Goal: Submit feedback/report problem: Provide input to the site owners about the experience or issues

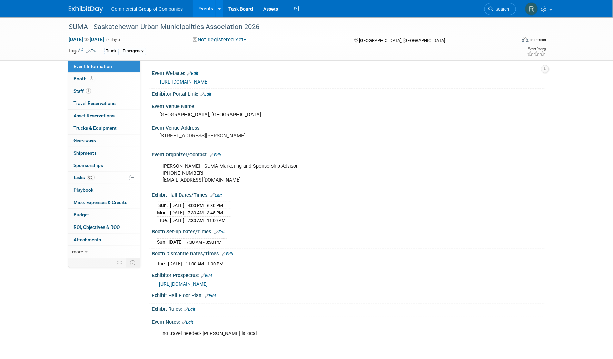
click at [493, 168] on div "[PERSON_NAME] - SUMA Marketing and Sponsorship Advisor [PHONE_NUMBER] [EMAIL_AD…" at bounding box center [348, 173] width 392 height 30
click at [356, 76] on div "[URL][DOMAIN_NAME]" at bounding box center [348, 81] width 382 height 10
click at [103, 179] on link "0% Tasks 0%" at bounding box center [104, 177] width 72 height 12
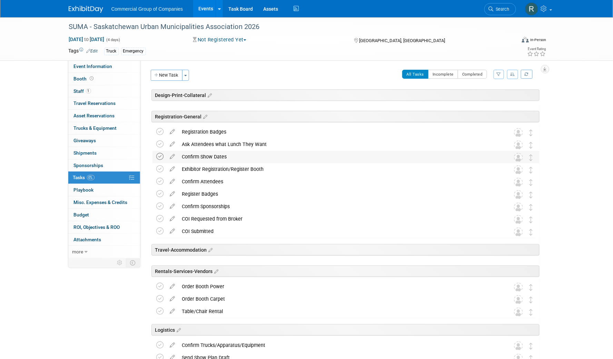
click at [160, 155] on icon at bounding box center [160, 156] width 7 height 7
click at [171, 169] on icon at bounding box center [173, 167] width 12 height 9
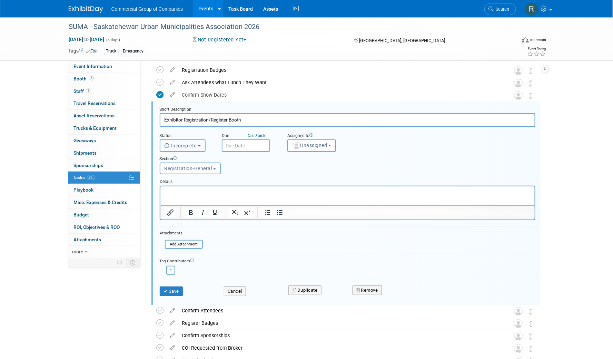
click at [197, 145] on span "Incomplete" at bounding box center [180, 146] width 32 height 6
drag, startPoint x: 300, startPoint y: 166, endPoint x: 309, endPoint y: 150, distance: 18.7
click at [300, 165] on div "Section Uncategorized Design-Print-Collateral Registration-General Travel-Accom…" at bounding box center [331, 164] width 354 height 24
click at [311, 146] on span "Unassigned" at bounding box center [309, 145] width 35 height 6
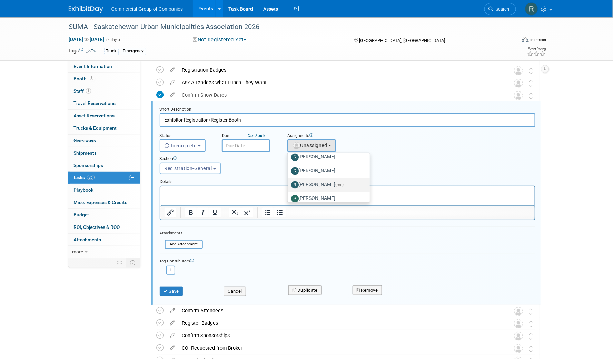
click at [315, 180] on label "[PERSON_NAME] (me)" at bounding box center [327, 184] width 72 height 11
click at [289, 182] on input "[PERSON_NAME] (me)" at bounding box center [286, 184] width 4 height 4
select select "94480758-a96d-444d-9a56-a22f3c90525a"
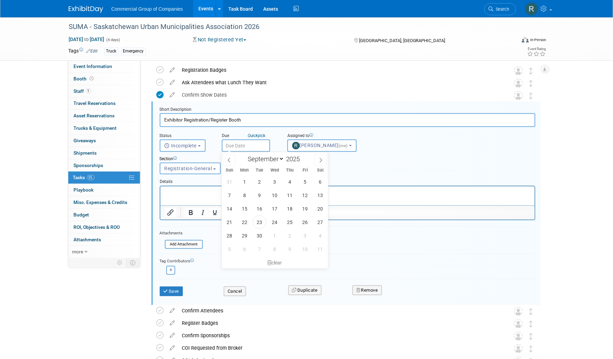
click at [245, 142] on input "text" at bounding box center [246, 145] width 48 height 12
click at [320, 159] on icon at bounding box center [320, 160] width 5 height 5
select select "9"
click at [274, 182] on span "1" at bounding box center [274, 181] width 13 height 13
type input "[DATE]"
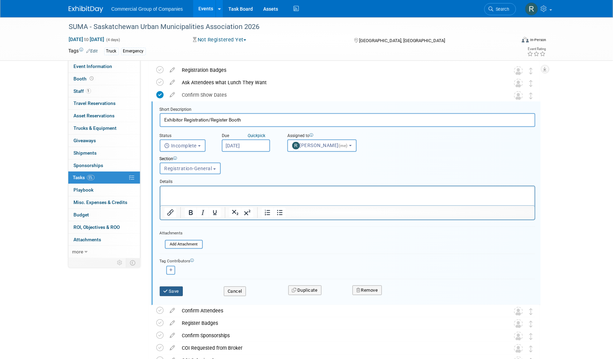
click at [171, 289] on button "Save" at bounding box center [171, 291] width 23 height 10
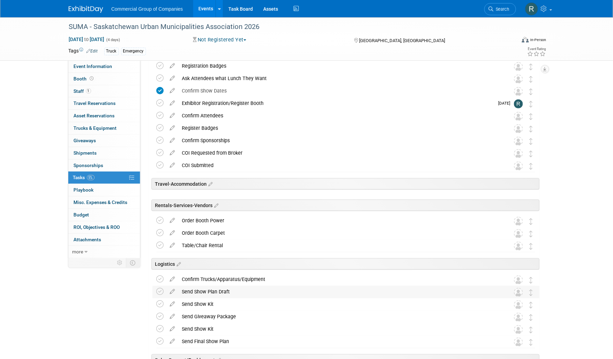
scroll to position [0, 0]
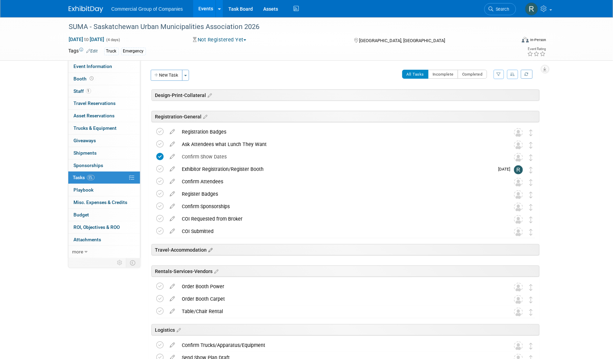
click at [211, 249] on icon at bounding box center [210, 250] width 6 height 6
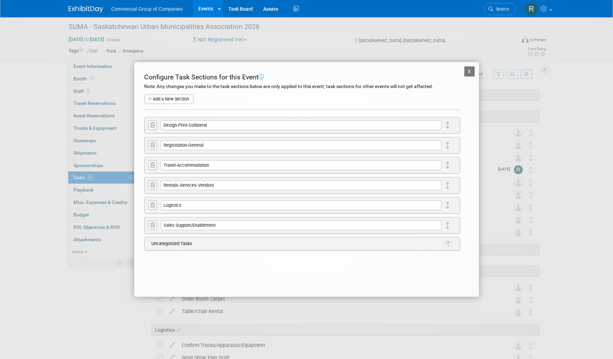
click at [466, 69] on button "X" at bounding box center [469, 71] width 11 height 10
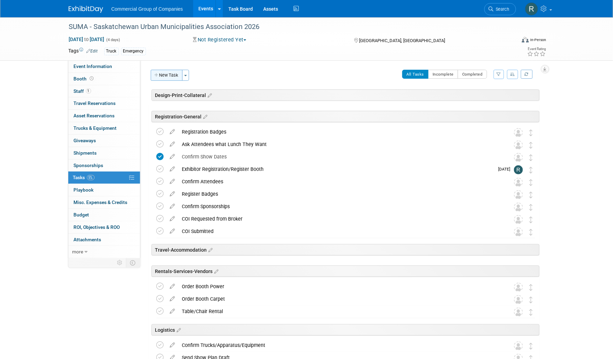
click at [165, 75] on button "New Task" at bounding box center [167, 75] width 32 height 11
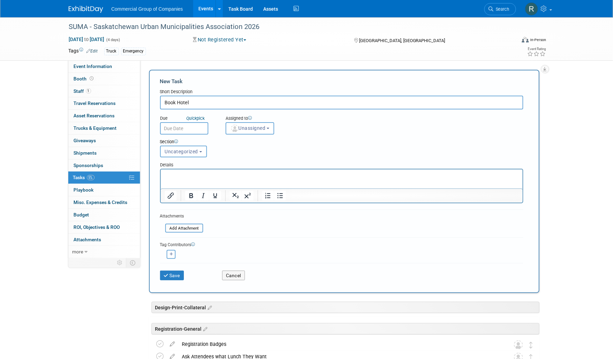
type input "Book Hotel"
click at [192, 131] on input "text" at bounding box center [184, 128] width 48 height 12
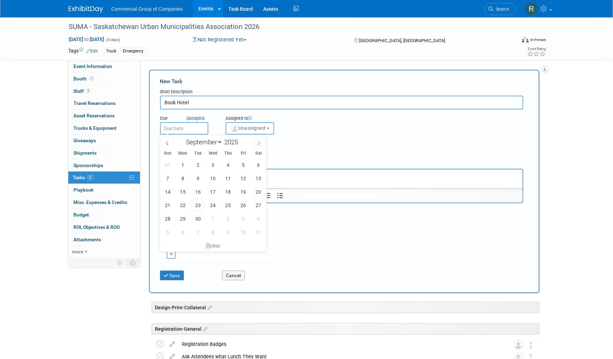
click at [259, 143] on icon at bounding box center [258, 143] width 5 height 5
select select "11"
click at [259, 143] on icon at bounding box center [258, 143] width 5 height 5
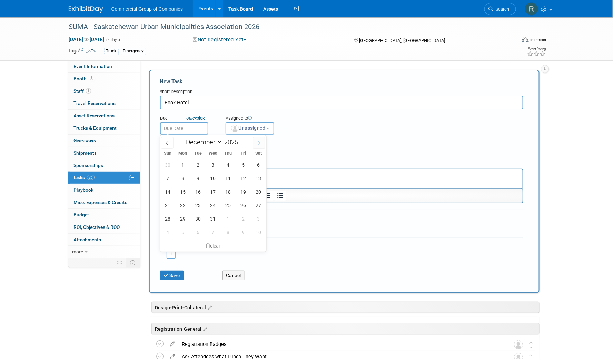
type input "2026"
select select "0"
click at [184, 179] on span "5" at bounding box center [182, 177] width 13 height 13
type input "[DATE]"
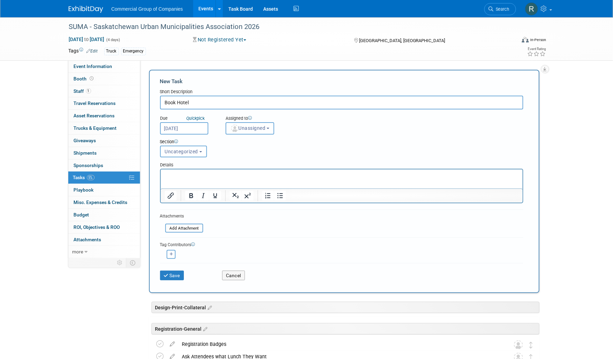
click at [254, 126] on span "Unassigned" at bounding box center [247, 128] width 35 height 6
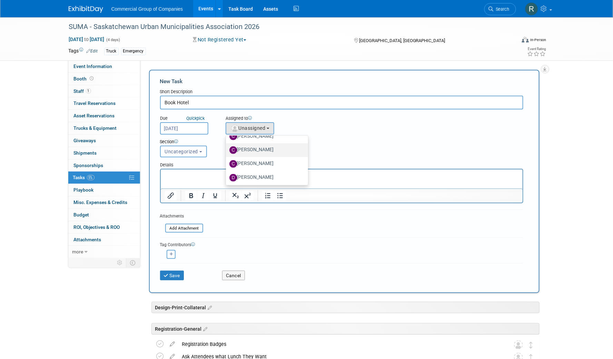
click at [256, 150] on label "[PERSON_NAME]" at bounding box center [265, 149] width 72 height 11
click at [227, 150] on input "[PERSON_NAME]" at bounding box center [224, 149] width 4 height 4
select select "1bf77cdd-794e-41e5-92c8-c5ff4e4784cf"
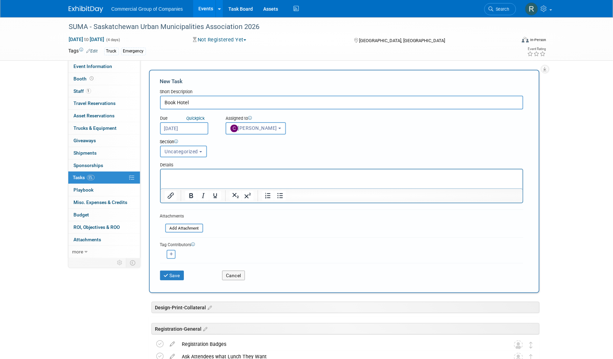
click at [228, 174] on p "Rich Text Area. Press ALT-0 for help." at bounding box center [341, 175] width 354 height 7
click at [176, 275] on button "Save" at bounding box center [172, 275] width 24 height 10
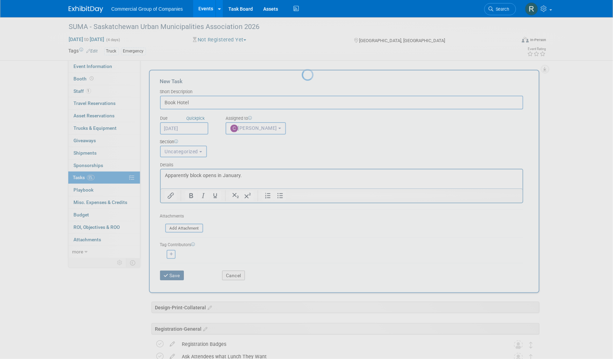
click at [302, 275] on div at bounding box center [307, 179] width 10 height 359
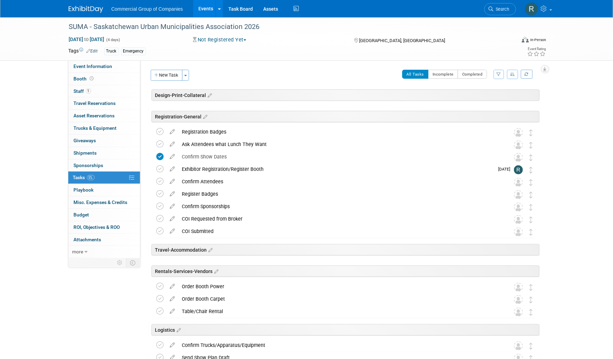
scroll to position [177, 0]
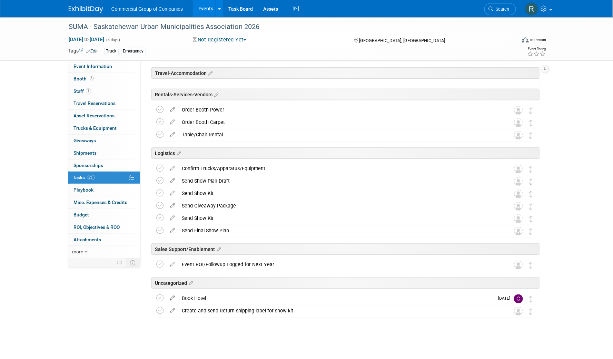
click at [173, 297] on icon at bounding box center [173, 296] width 12 height 9
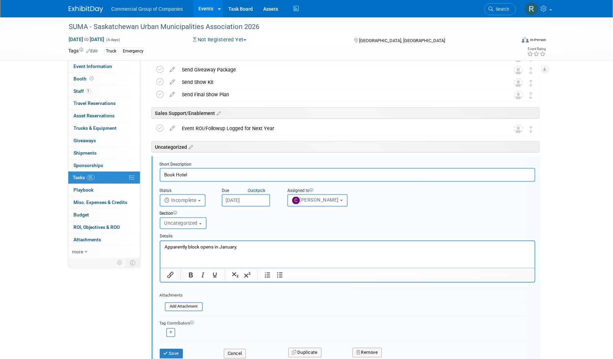
scroll to position [367, 0]
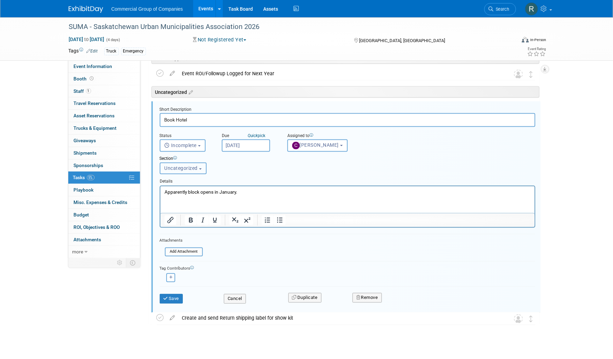
click at [194, 167] on span "Uncategorized" at bounding box center [180, 168] width 33 height 6
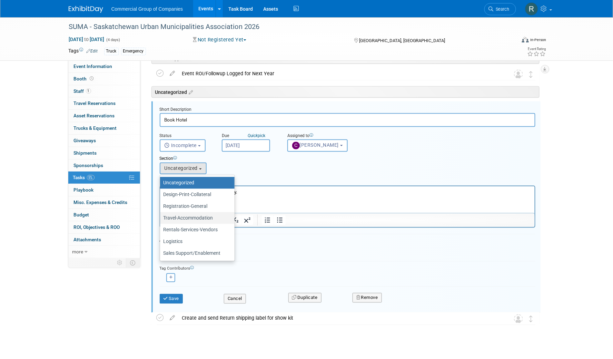
click at [198, 218] on label "Travel-Accommodation" at bounding box center [195, 217] width 64 height 9
click at [161, 218] on input "Travel-Accommodation" at bounding box center [159, 218] width 4 height 4
select select "11275376"
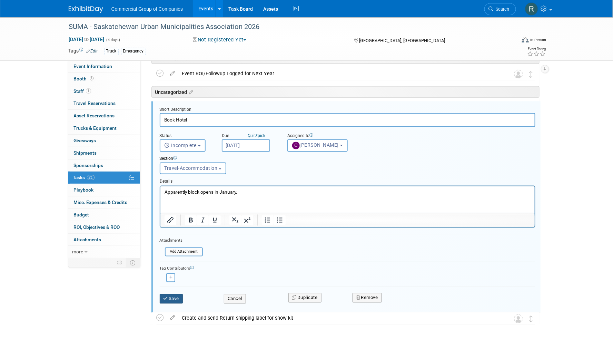
click at [176, 298] on button "Save" at bounding box center [171, 299] width 23 height 10
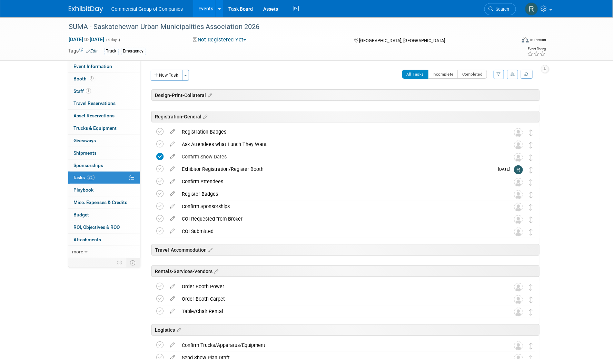
scroll to position [177, 0]
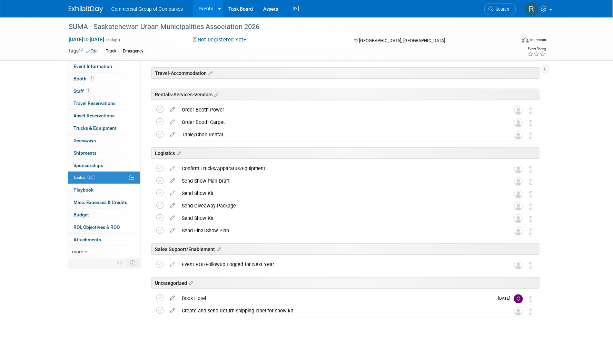
click at [172, 297] on icon at bounding box center [173, 296] width 12 height 9
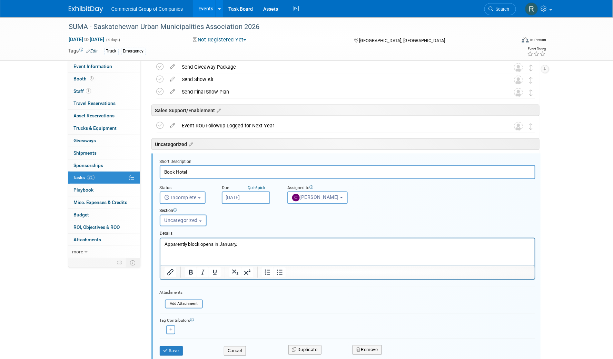
scroll to position [367, 0]
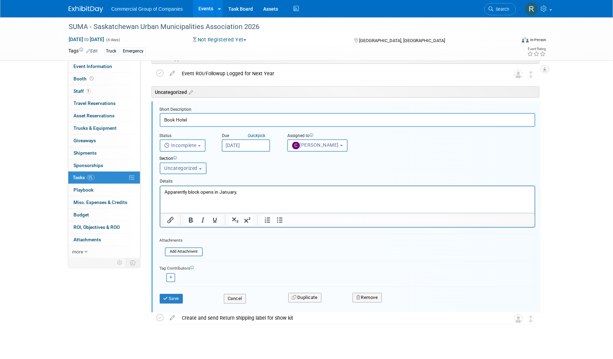
click at [189, 165] on span "Uncategorized" at bounding box center [180, 168] width 33 height 6
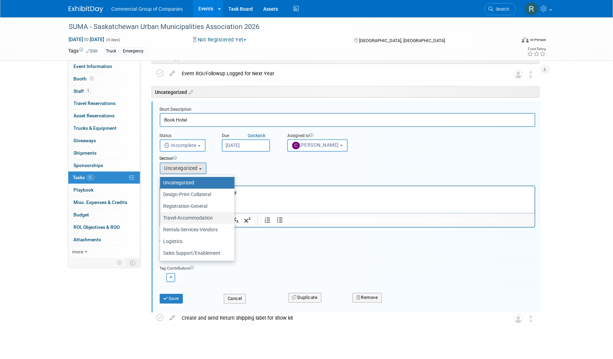
click at [209, 217] on label "Travel-Accommodation" at bounding box center [195, 217] width 64 height 9
click at [161, 217] on input "Travel-Accommodation" at bounding box center [159, 218] width 4 height 4
select select "11275376"
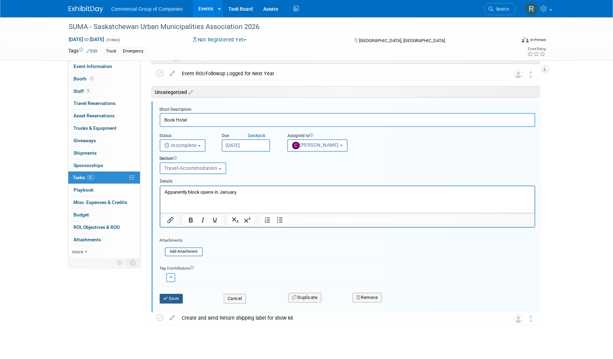
click at [172, 298] on button "Save" at bounding box center [171, 299] width 23 height 10
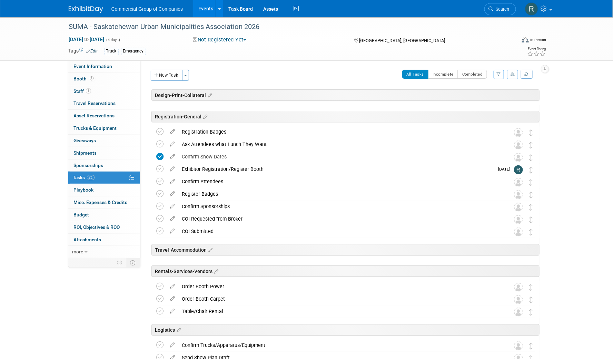
scroll to position [177, 0]
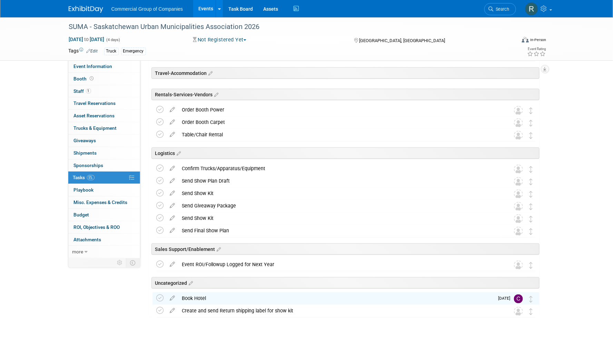
click at [217, 330] on div at bounding box center [344, 324] width 390 height 14
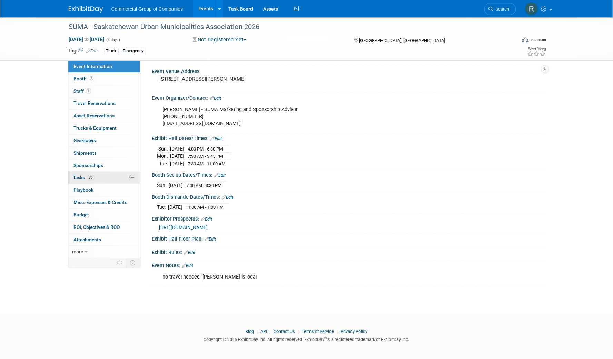
click at [111, 176] on link "5% Tasks 5%" at bounding box center [104, 177] width 72 height 12
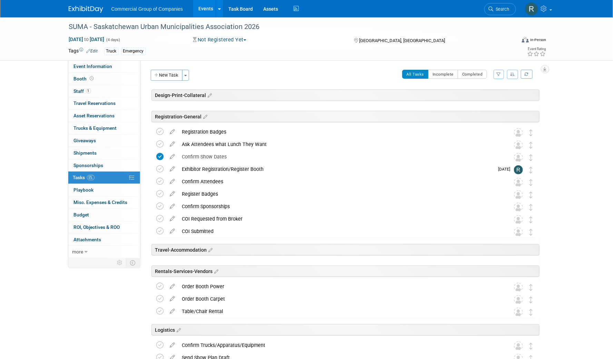
scroll to position [177, 0]
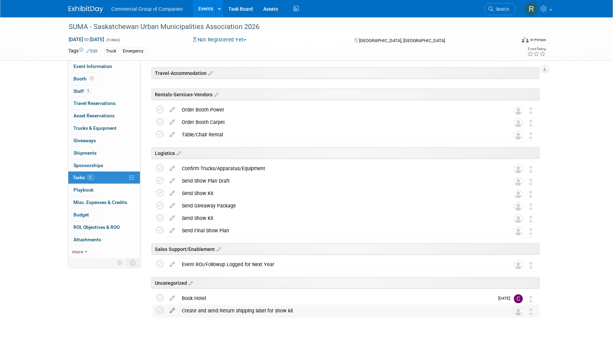
click at [171, 309] on icon at bounding box center [173, 308] width 12 height 9
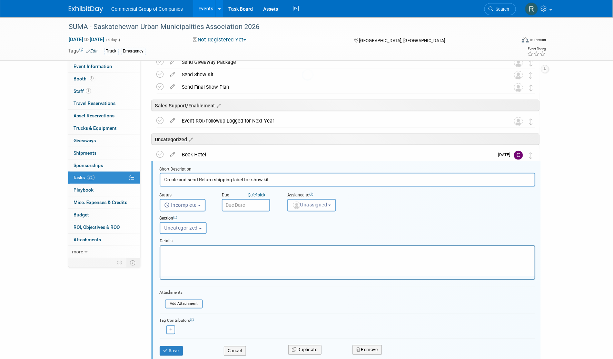
scroll to position [375, 0]
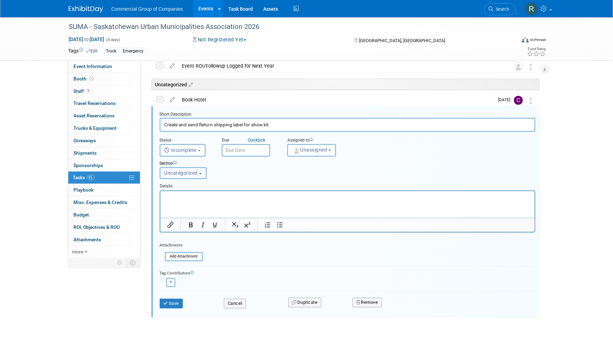
click at [190, 173] on span "Uncategorized" at bounding box center [180, 173] width 33 height 6
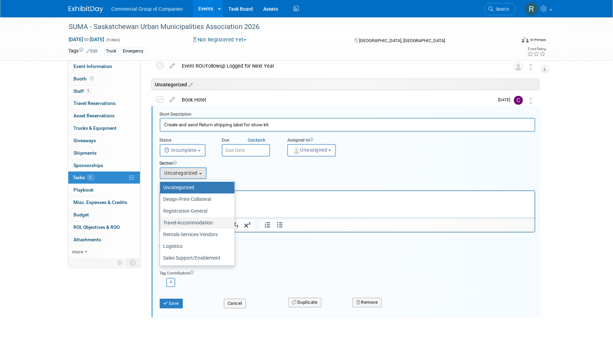
click at [195, 224] on label "Travel-Accommodation" at bounding box center [195, 222] width 64 height 9
click at [161, 224] on input "Travel-Accommodation" at bounding box center [159, 223] width 4 height 4
select select "11275376"
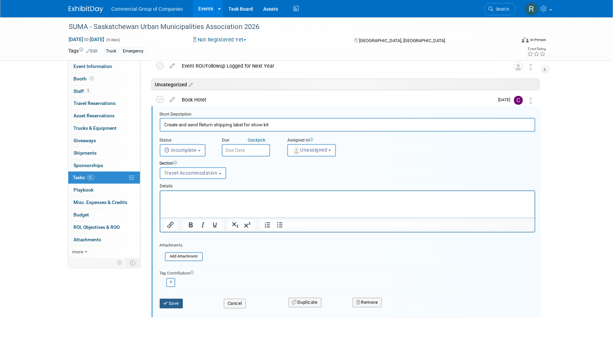
click at [174, 303] on button "Save" at bounding box center [171, 304] width 23 height 10
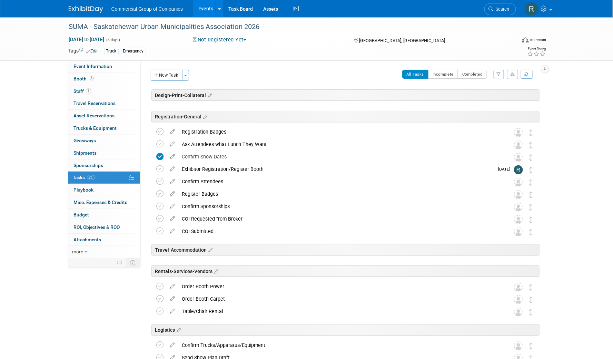
scroll to position [177, 0]
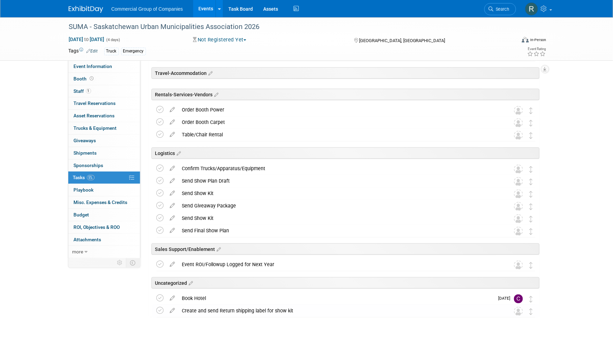
click at [207, 333] on div "Design-Print-Collateral SUMA - Saskatchewan Urban Municipalities Association 20…" at bounding box center [344, 129] width 390 height 432
click at [172, 298] on icon at bounding box center [173, 296] width 12 height 9
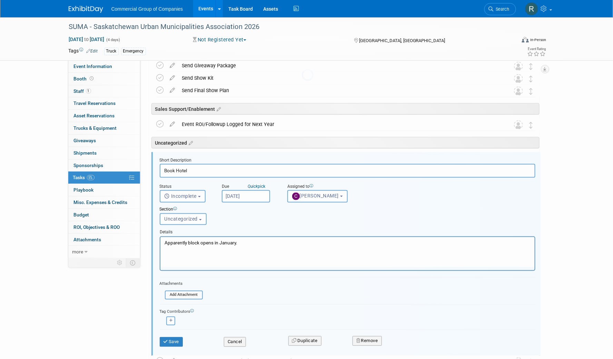
scroll to position [367, 0]
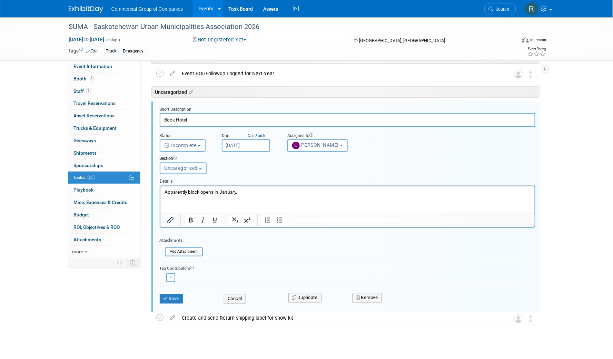
click at [182, 167] on span "Uncategorized" at bounding box center [180, 168] width 33 height 6
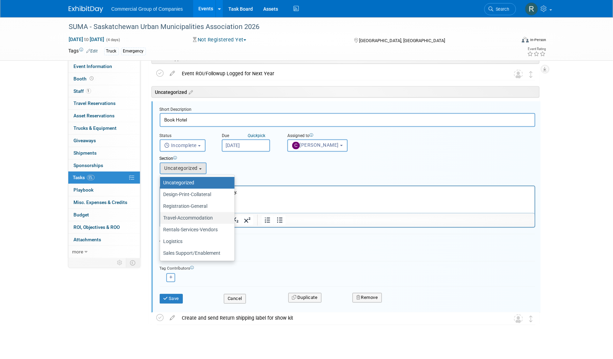
click at [194, 218] on label "Travel-Accommodation" at bounding box center [195, 217] width 64 height 9
click at [161, 218] on input "Travel-Accommodation" at bounding box center [159, 218] width 4 height 4
select select "11275376"
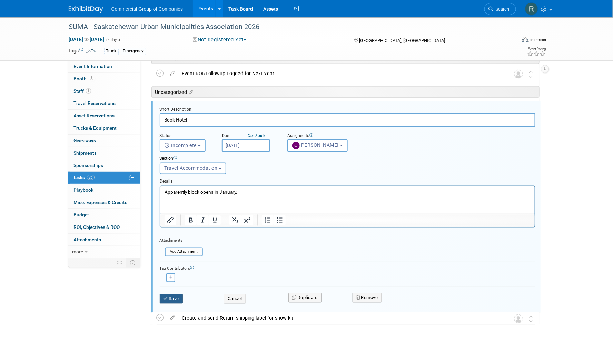
click at [173, 298] on button "Save" at bounding box center [171, 299] width 23 height 10
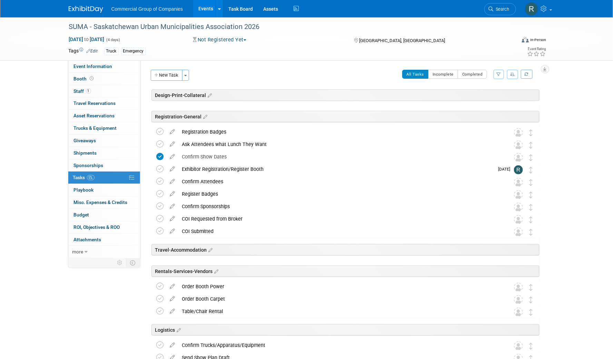
scroll to position [177, 0]
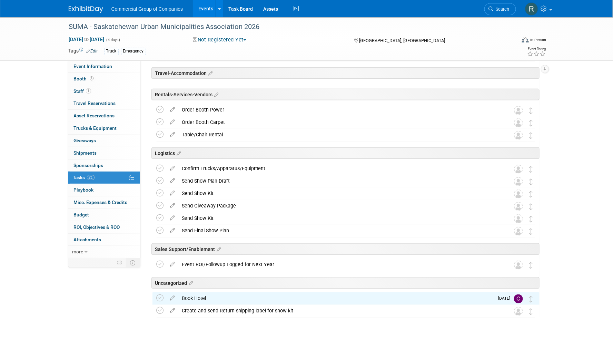
click at [127, 311] on div "Event Information Event Info Booth Booth 1 Staff 1 Staff 0 Travel Reservations …" at bounding box center [306, 93] width 486 height 504
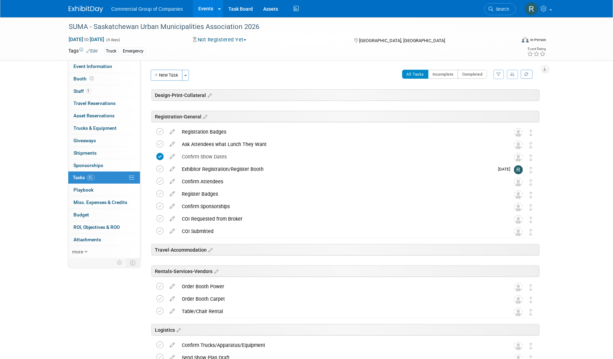
click at [292, 69] on div "Event Website: Edit https://suma.org/events/conventions-and-tradeshows/tradesho…" at bounding box center [342, 158] width 404 height 197
click at [295, 69] on div "Event Website: Edit https://suma.org/events/conventions-and-tradeshows/tradesho…" at bounding box center [342, 158] width 404 height 197
click at [49, 85] on div "SUMA - Saskatchewan Urban Municipalities Association 2026 Apr 12, 2026 to Apr 1…" at bounding box center [306, 276] width 613 height 518
click at [546, 11] on icon at bounding box center [545, 9] width 8 height 6
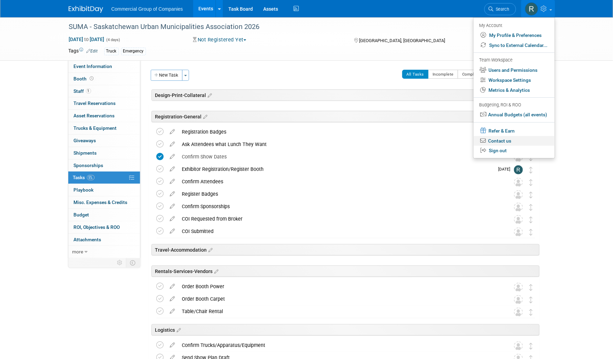
click at [519, 140] on link "Contact us" at bounding box center [513, 141] width 81 height 10
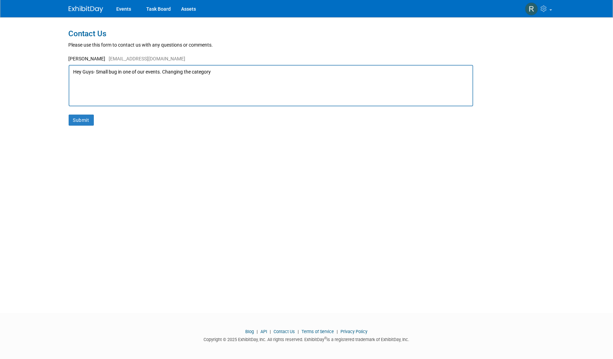
click at [239, 73] on textarea "Hey Guys- Small bug in one of our events. Changing the category" at bounding box center [271, 85] width 404 height 41
click at [369, 72] on textarea "Hey Guys- Small bug in one of our events. Changing the category of a to-do and …" at bounding box center [271, 85] width 404 height 41
paste textarea
click at [371, 71] on textarea "Hey Guys- Small bug in one of our events. Changing the category of a to-do and …" at bounding box center [271, 85] width 404 height 41
drag, startPoint x: 372, startPoint y: 71, endPoint x: 377, endPoint y: 82, distance: 12.5
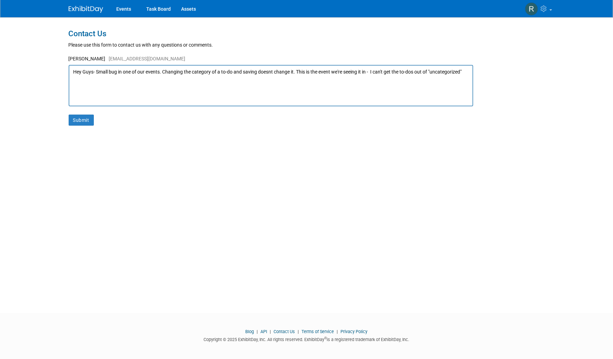
click at [372, 72] on textarea "Hey Guys- Small bug in one of our events. Changing the category of a to-do and …" at bounding box center [271, 85] width 404 height 41
click at [376, 89] on textarea "Hey Guys- Small bug in one of our events. Changing the category of a to-do and …" at bounding box center [271, 85] width 404 height 41
drag, startPoint x: 372, startPoint y: 71, endPoint x: 362, endPoint y: 111, distance: 41.3
click at [298, 69] on textarea "Hey Guys- Small bug in one of our events. Changing the category of a to-do and …" at bounding box center [271, 85] width 404 height 41
click at [244, 184] on div "Contact Us Please use this form to contact us with any questions or comments. R…" at bounding box center [306, 158] width 486 height 283
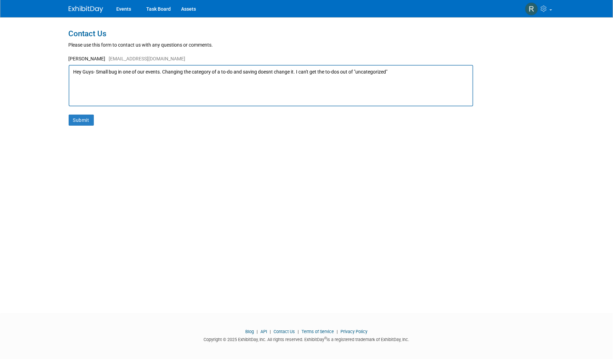
click at [422, 80] on textarea "Hey Guys- Small bug in one of our events. Changing the category of a to-do and …" at bounding box center [271, 85] width 404 height 41
type textarea "Hey Guys- Small bug in one of our events. Changing the category of a to-do and …"
click at [80, 115] on button "Submit" at bounding box center [81, 119] width 25 height 11
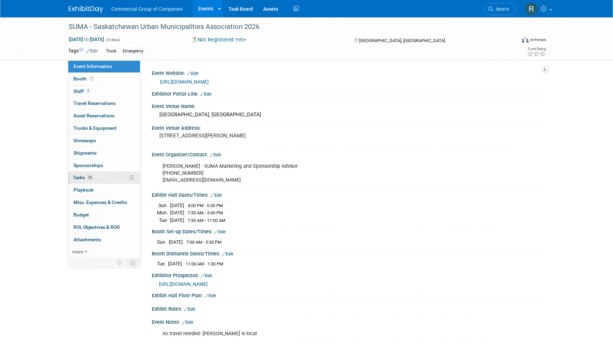
click at [102, 176] on link "5% Tasks 5%" at bounding box center [104, 177] width 72 height 12
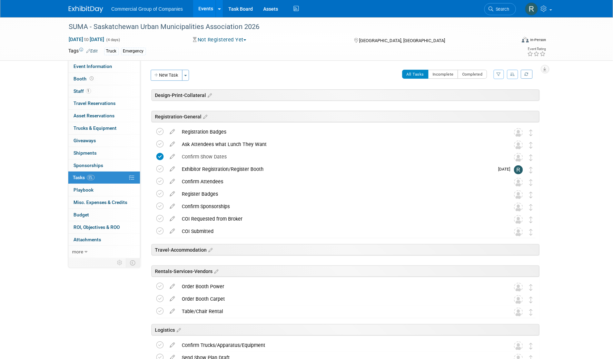
click at [42, 54] on div "SUMA - Saskatchewan Urban Municipalities Association 2026 Apr 12, 2026 to Apr 1…" at bounding box center [306, 38] width 613 height 43
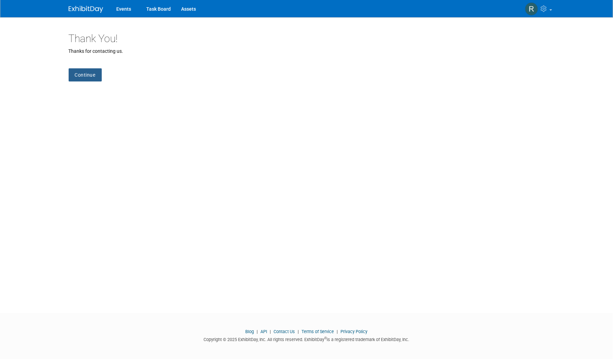
click at [80, 69] on link "Continue" at bounding box center [85, 74] width 33 height 13
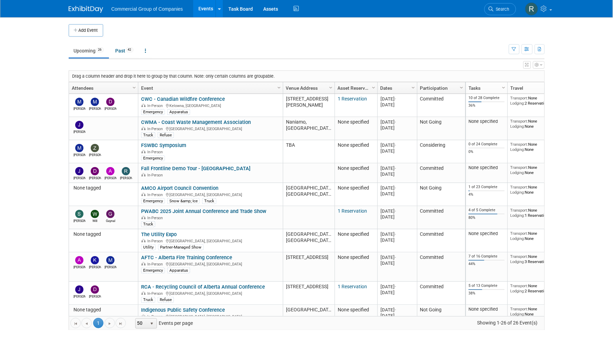
click at [54, 51] on body "Commercial Group of Companies Events Add Event Bulk Upload Events Shareable Eve…" at bounding box center [306, 179] width 613 height 359
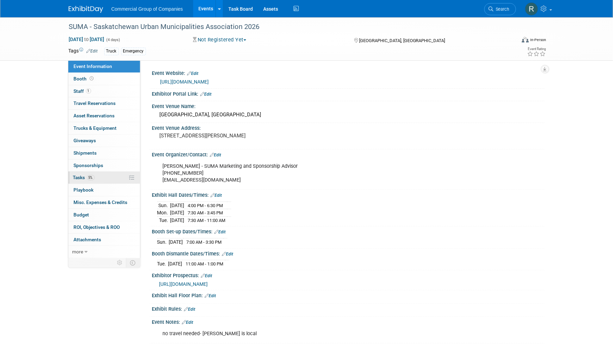
click at [110, 178] on link "5% Tasks 5%" at bounding box center [104, 177] width 72 height 12
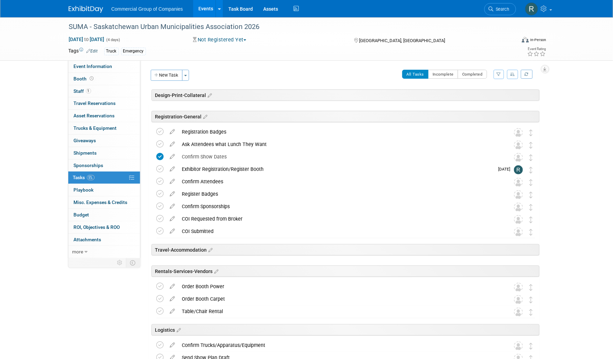
scroll to position [177, 0]
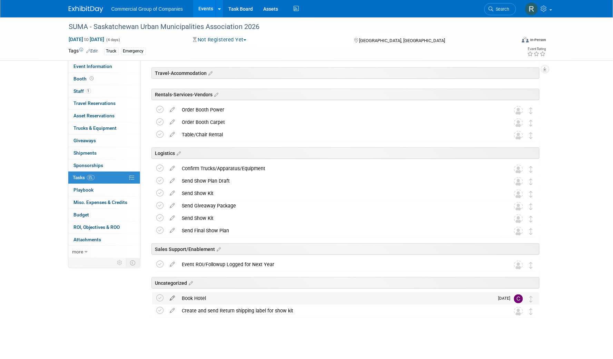
click at [174, 297] on icon at bounding box center [173, 296] width 12 height 9
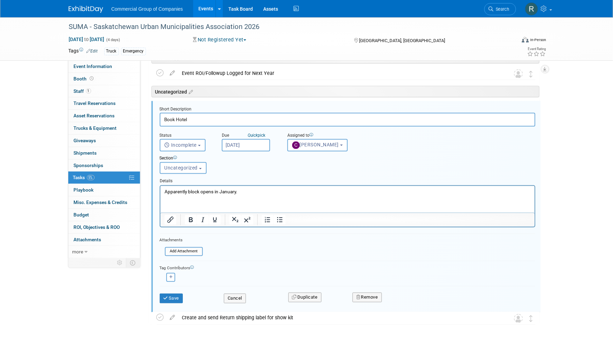
scroll to position [369, 0]
click at [192, 168] on span "Uncategorized" at bounding box center [180, 167] width 33 height 6
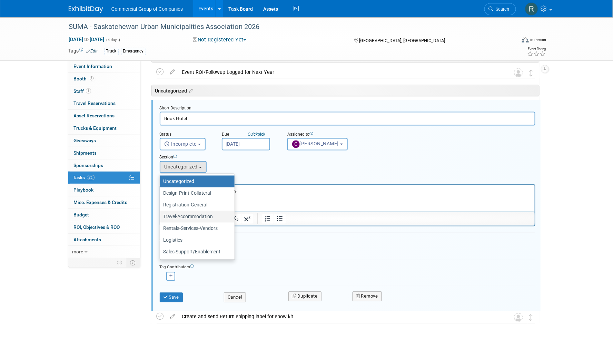
click at [192, 217] on label "Travel-Accommodation" at bounding box center [195, 216] width 64 height 9
click at [161, 217] on input "Travel-Accommodation" at bounding box center [159, 216] width 4 height 4
select select "11275376"
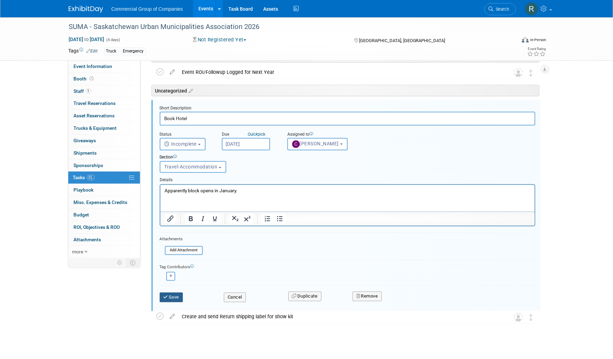
click at [176, 299] on button "Save" at bounding box center [171, 297] width 23 height 10
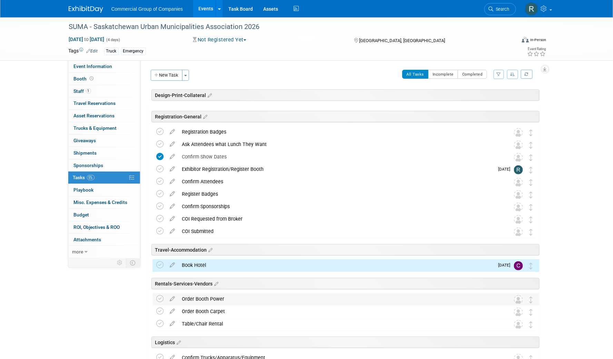
scroll to position [177, 0]
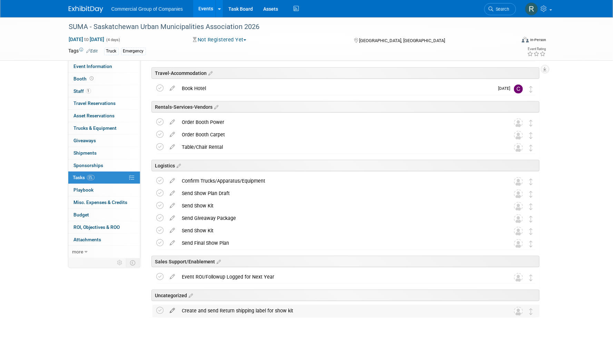
click at [172, 309] on icon at bounding box center [173, 308] width 12 height 9
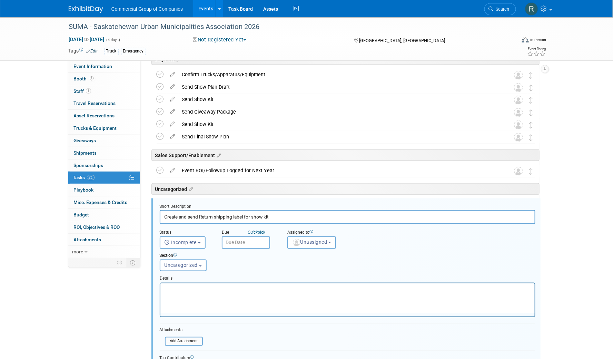
scroll to position [375, 0]
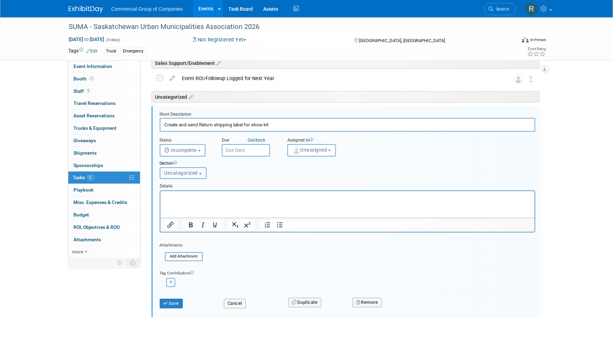
click at [184, 170] on button "Uncategorized" at bounding box center [183, 173] width 47 height 12
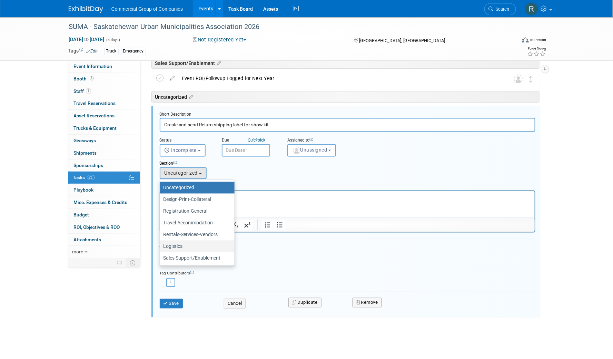
click at [203, 247] on label "Logistics" at bounding box center [195, 246] width 64 height 9
click at [161, 247] on input "Logistics" at bounding box center [159, 246] width 4 height 4
select select "11275378"
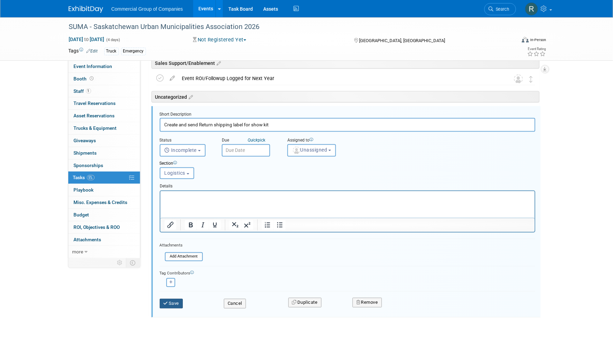
click at [171, 299] on button "Save" at bounding box center [171, 304] width 23 height 10
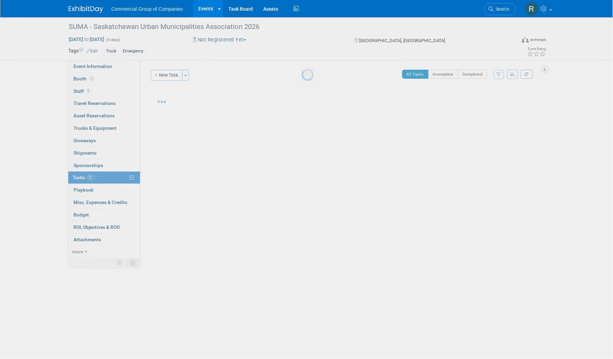
scroll to position [0, 0]
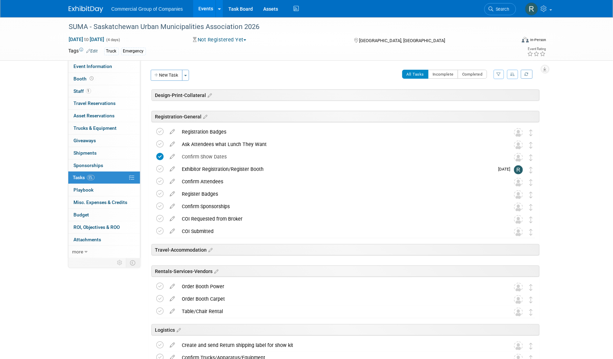
click at [557, 110] on div "SUMA - Saskatchewan Urban Municipalities Association 2026 Apr 12, 2026 to Apr 1…" at bounding box center [306, 276] width 613 height 518
